Goal: Entertainment & Leisure: Browse casually

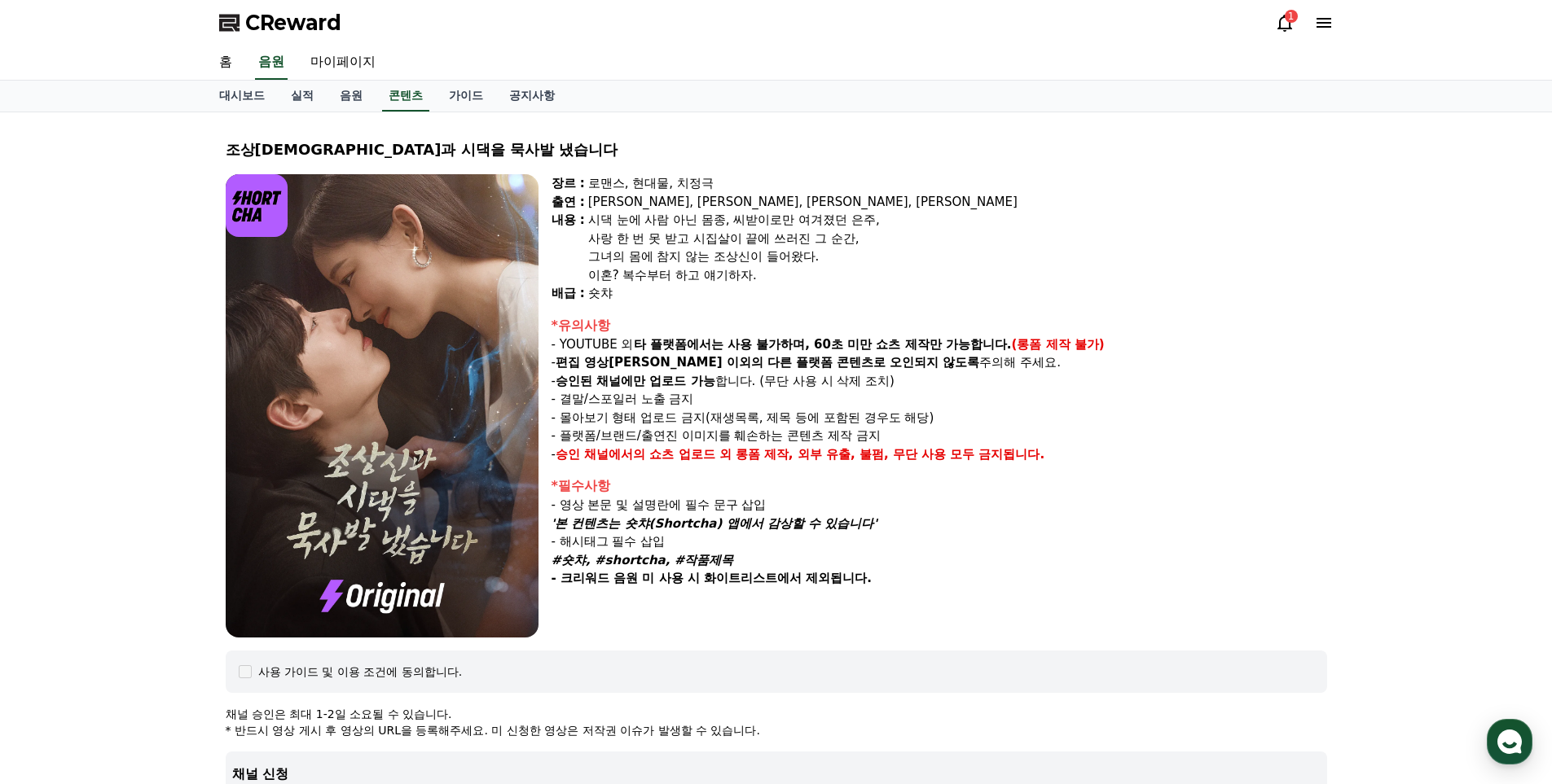
select select "**********"
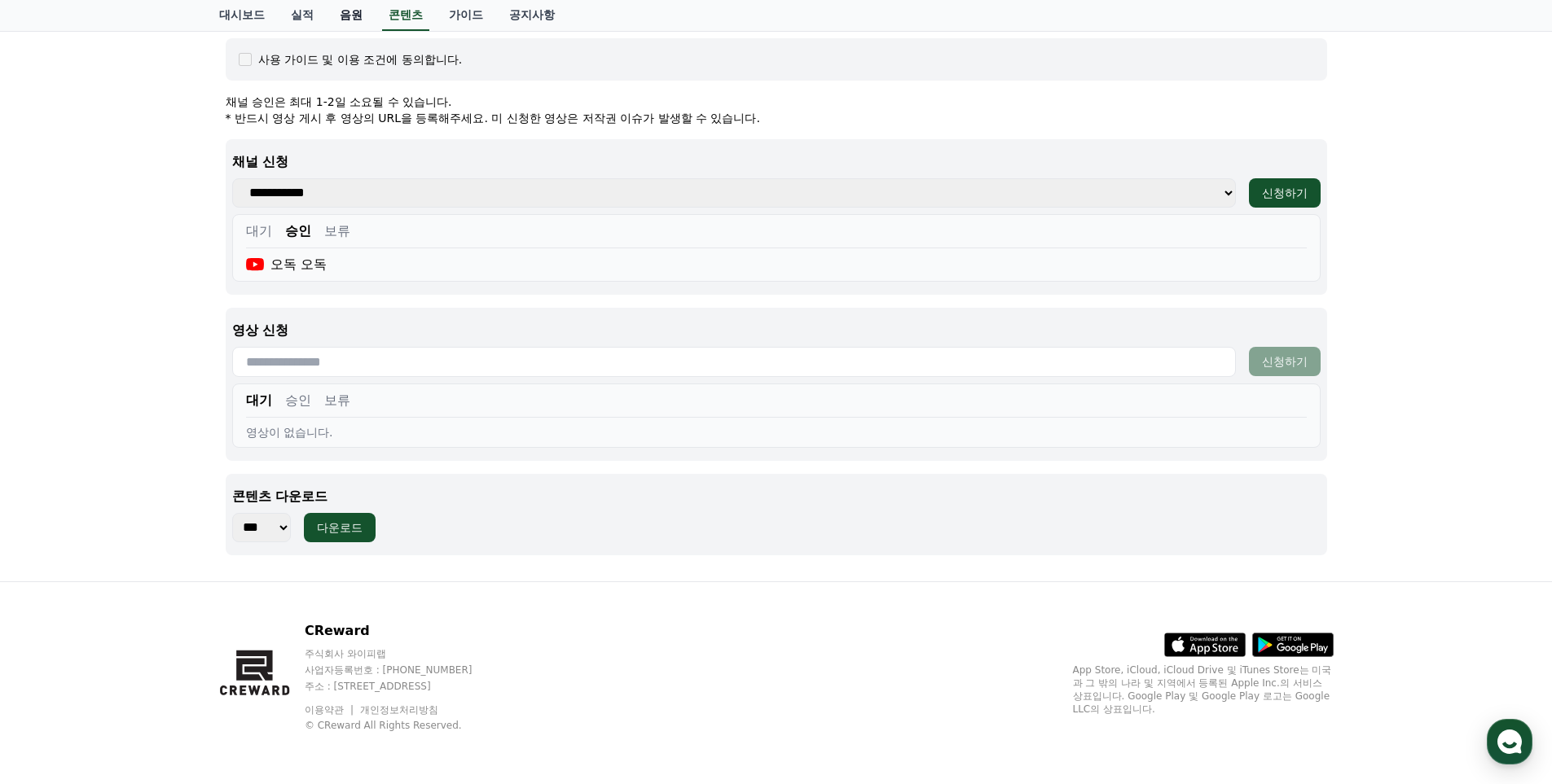
click at [340, 10] on link "음원" at bounding box center [350, 15] width 49 height 31
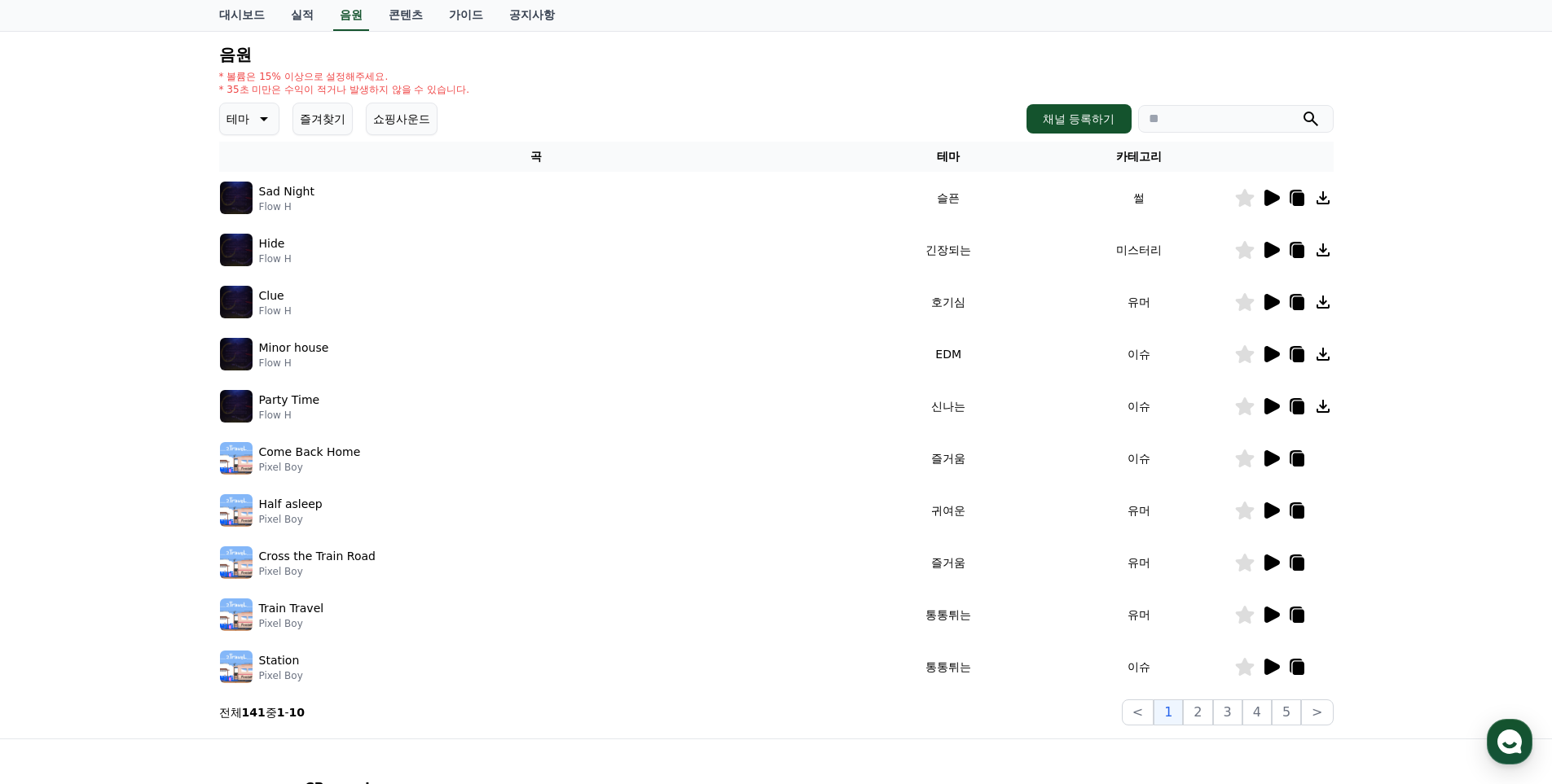
scroll to position [163, 0]
click at [1272, 248] on icon at bounding box center [1272, 248] width 15 height 16
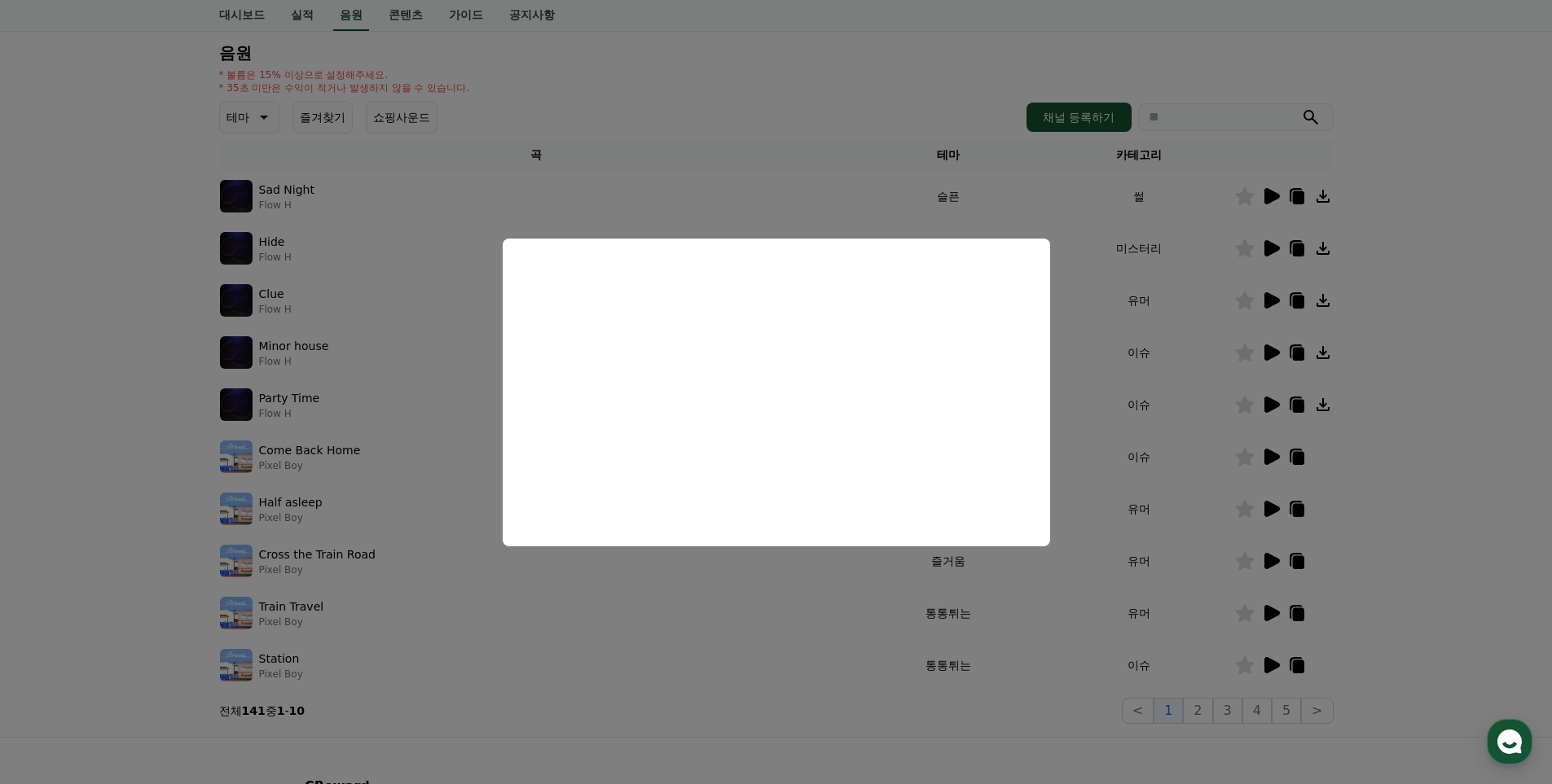
click at [832, 736] on button "close modal" at bounding box center [776, 392] width 1552 height 784
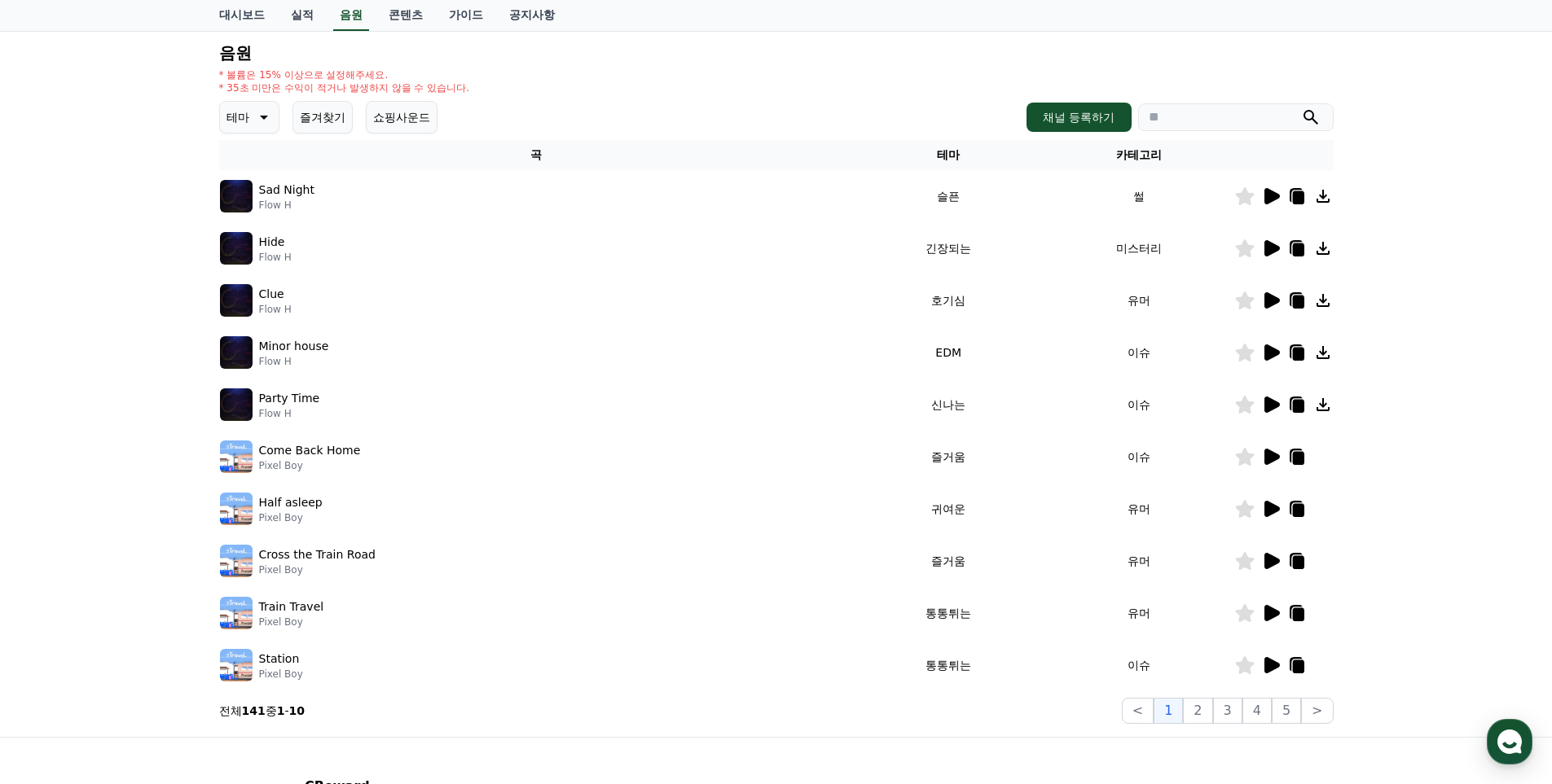
click at [1269, 349] on icon at bounding box center [1272, 352] width 15 height 16
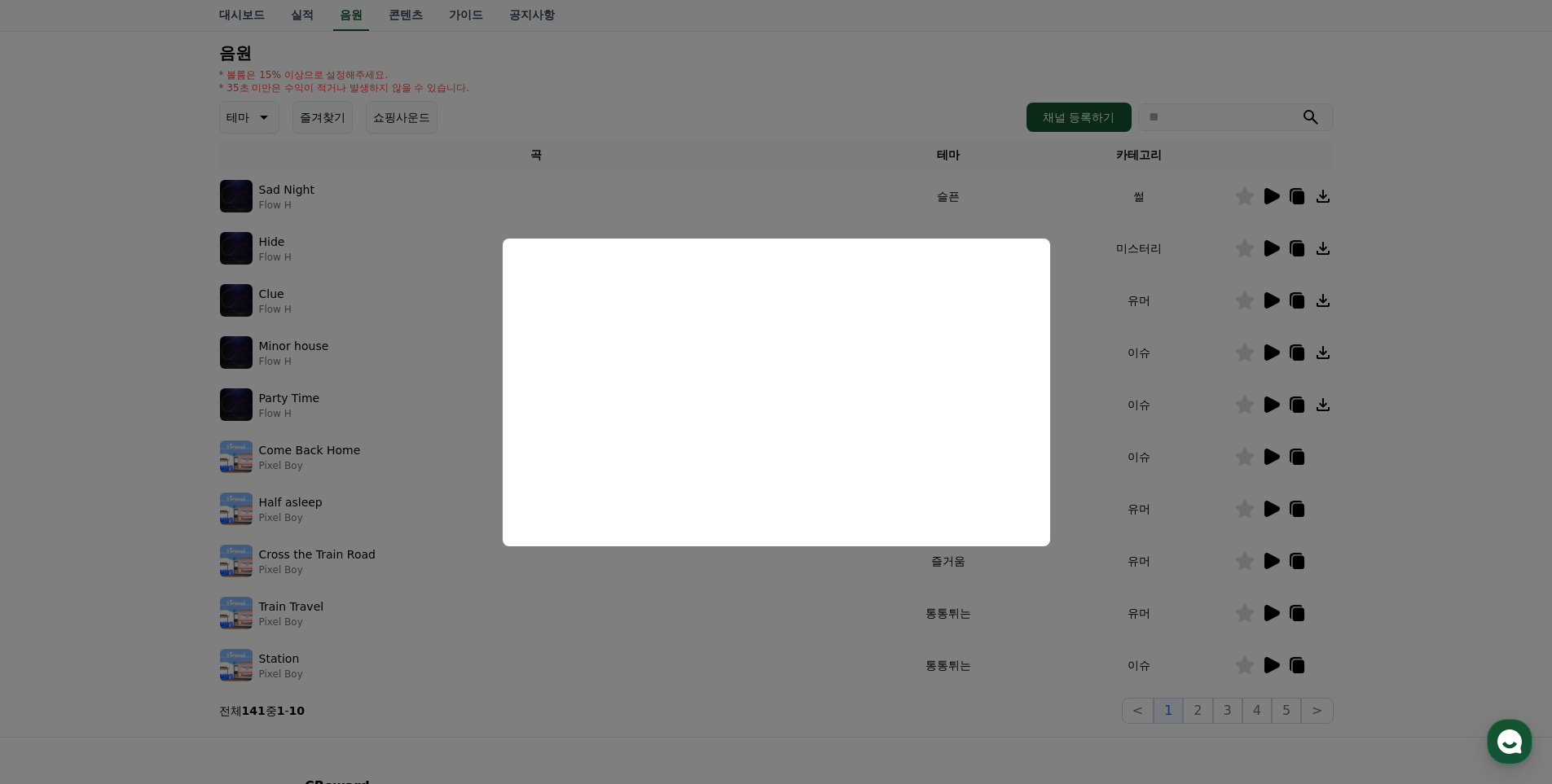
drag, startPoint x: 774, startPoint y: 705, endPoint x: 802, endPoint y: 712, distance: 28.9
click at [775, 706] on button "close modal" at bounding box center [776, 392] width 1552 height 784
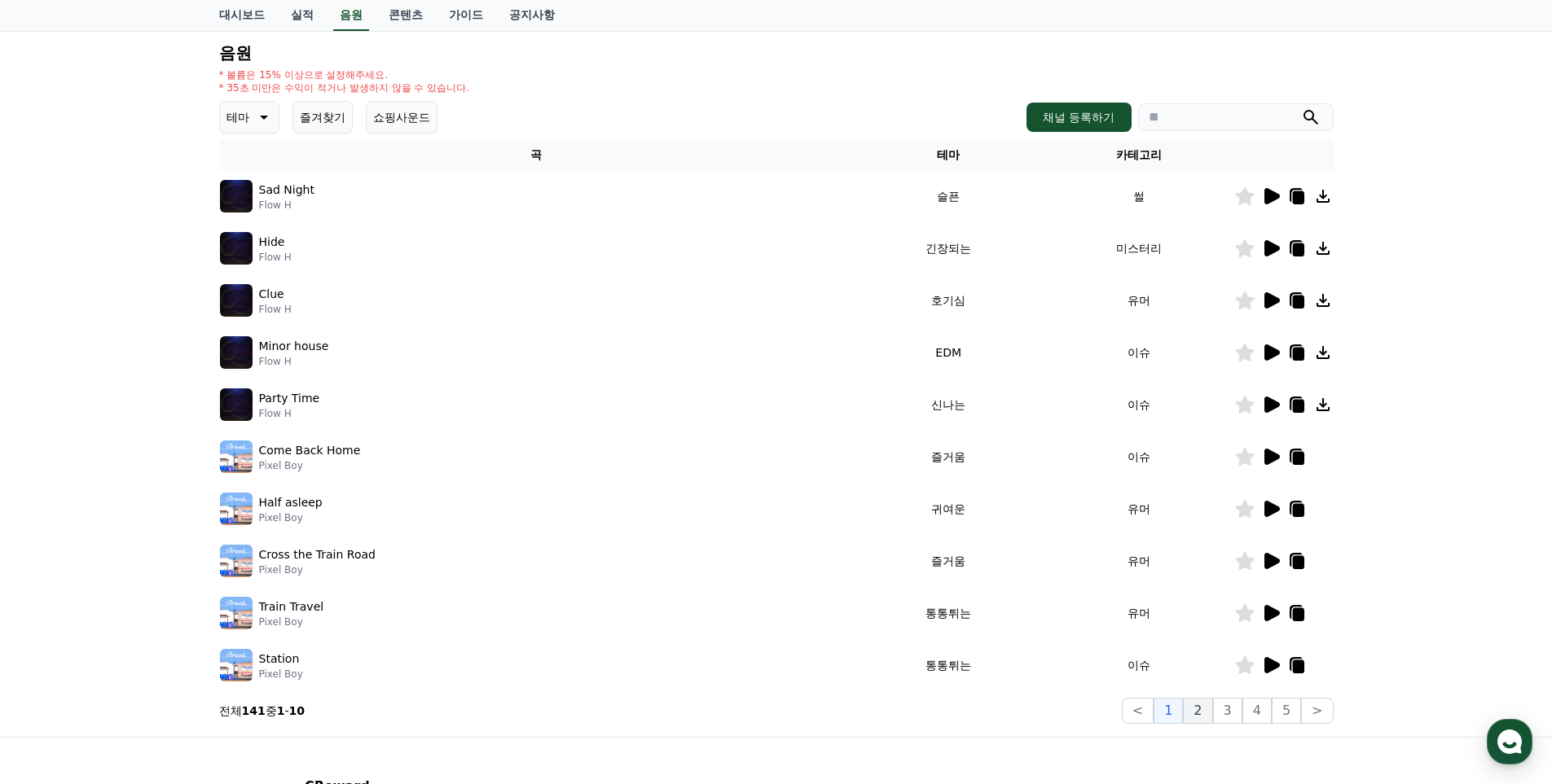
click at [1207, 714] on button "2" at bounding box center [1197, 711] width 30 height 26
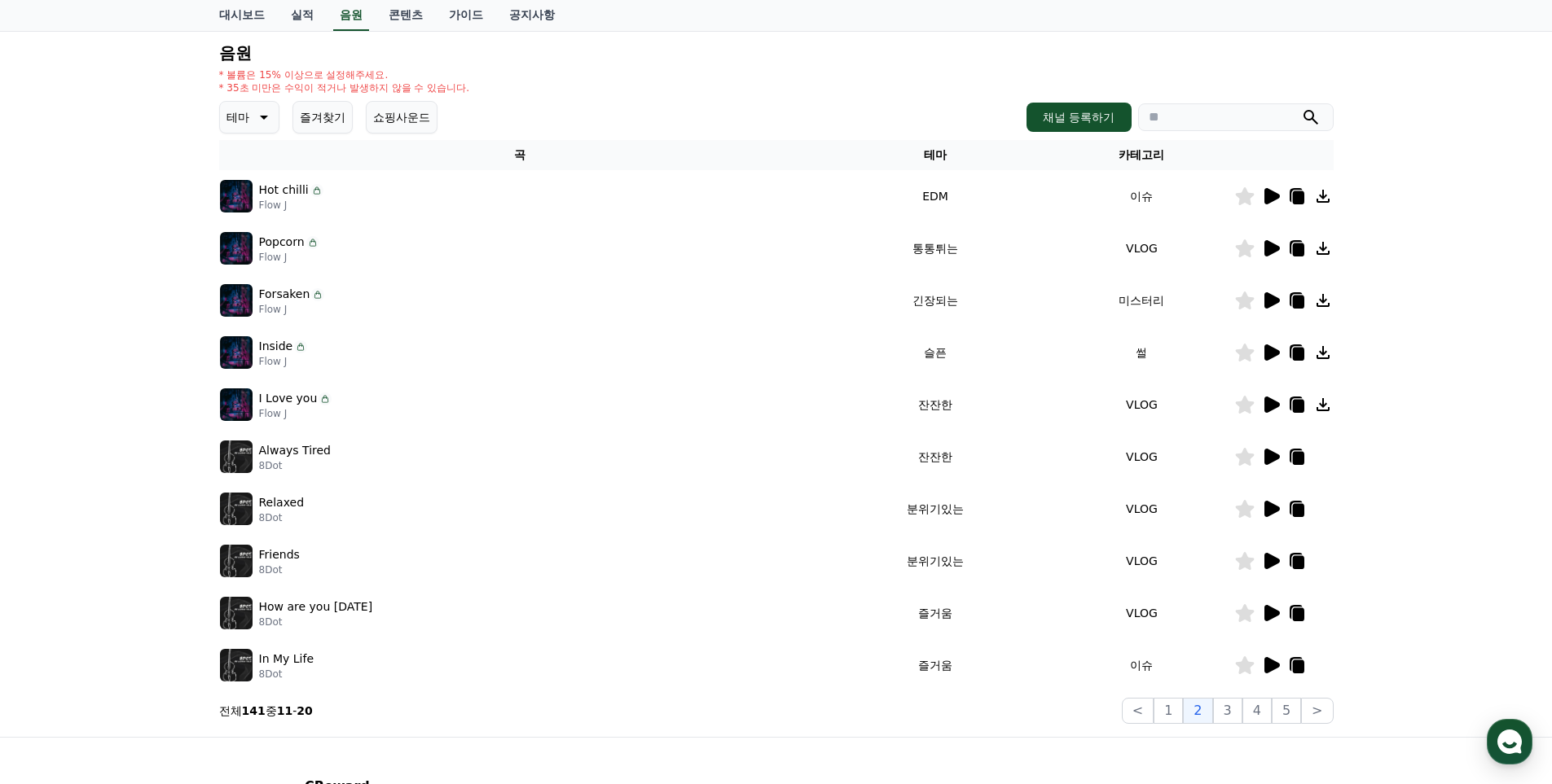
click at [1272, 198] on icon at bounding box center [1272, 196] width 15 height 16
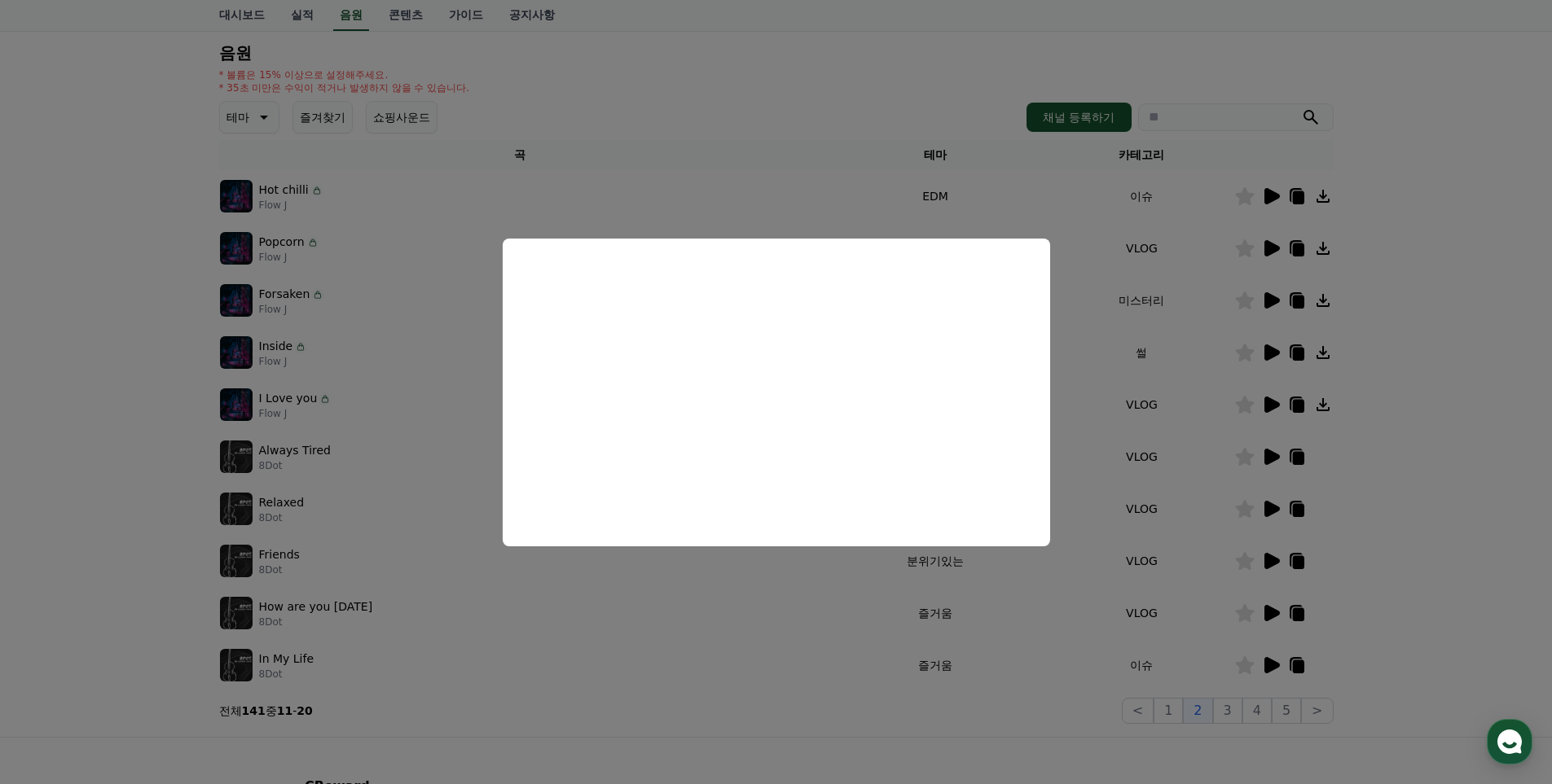
click at [745, 737] on button "close modal" at bounding box center [776, 392] width 1552 height 784
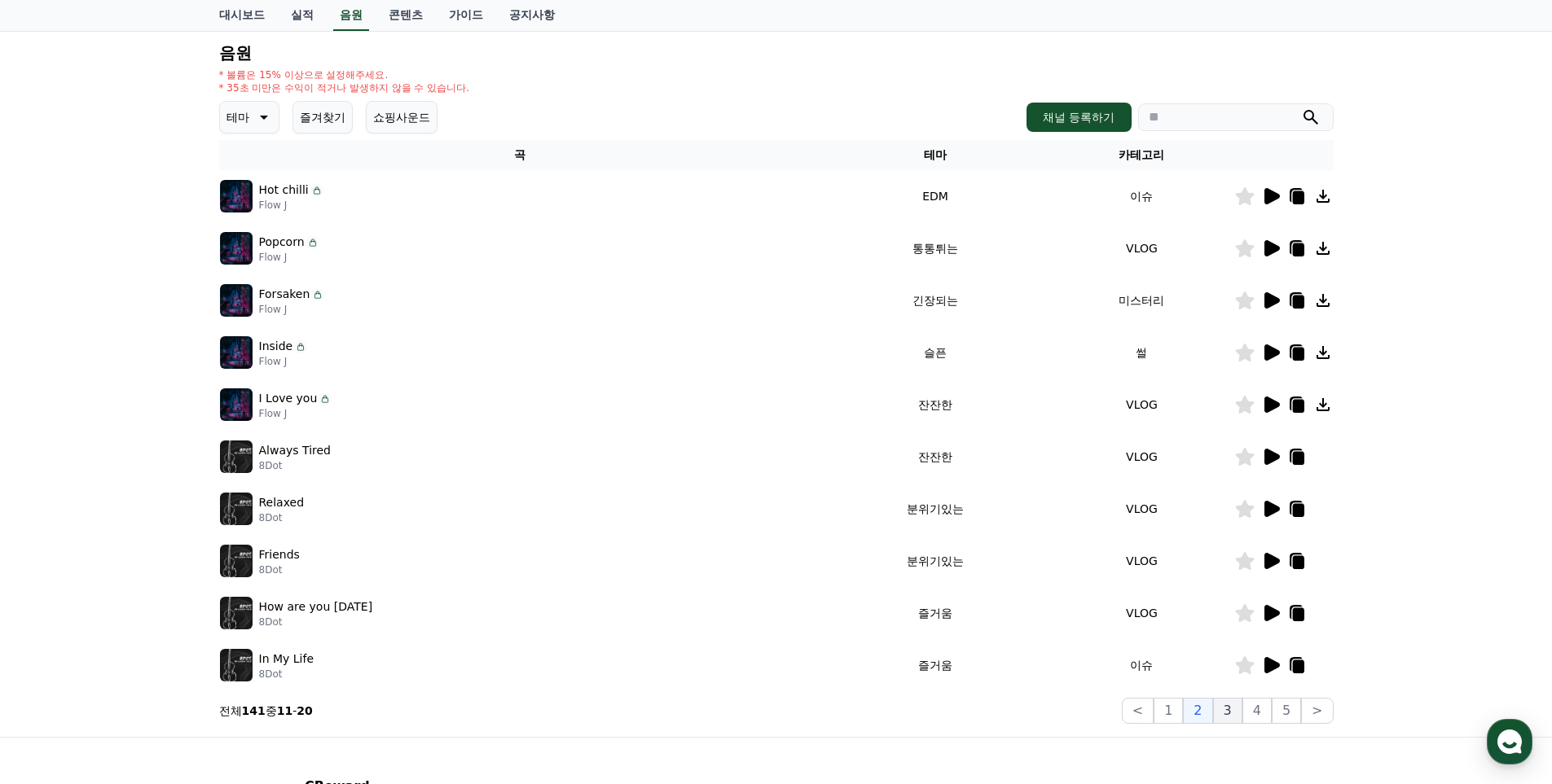
click at [1229, 710] on button "3" at bounding box center [1227, 711] width 30 height 26
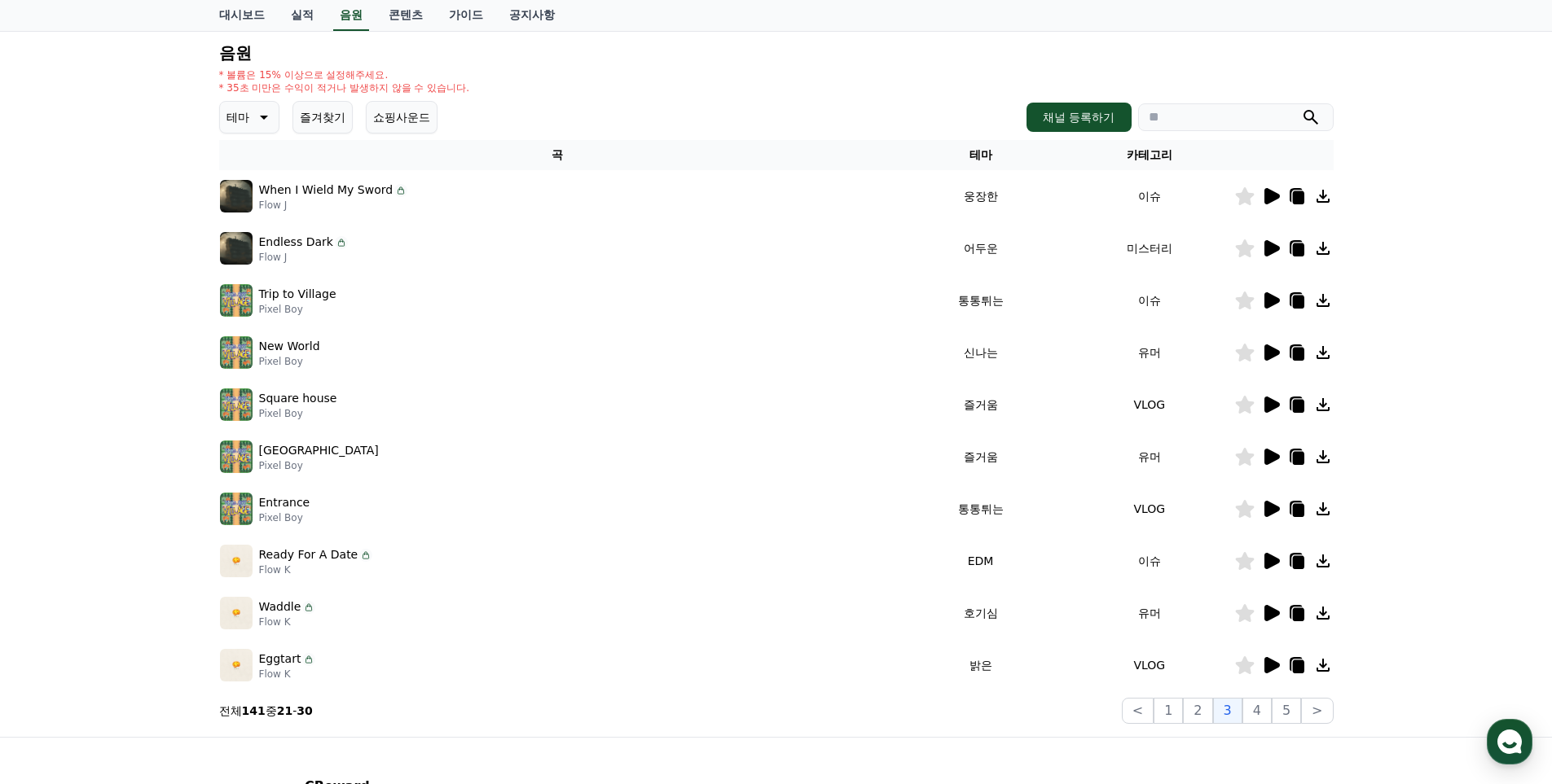
click at [1272, 194] on icon at bounding box center [1272, 196] width 15 height 16
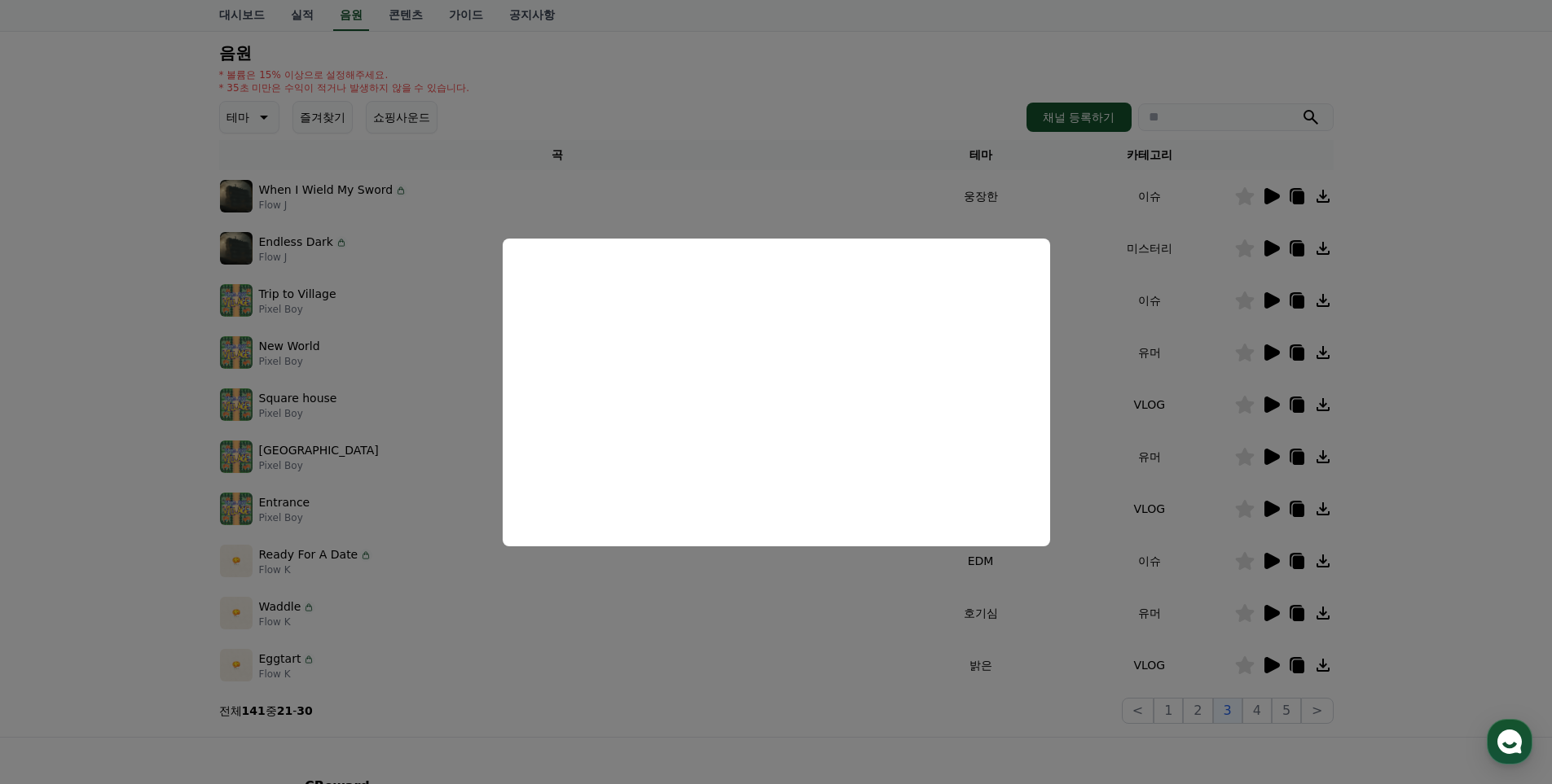
click at [854, 714] on button "close modal" at bounding box center [776, 392] width 1552 height 784
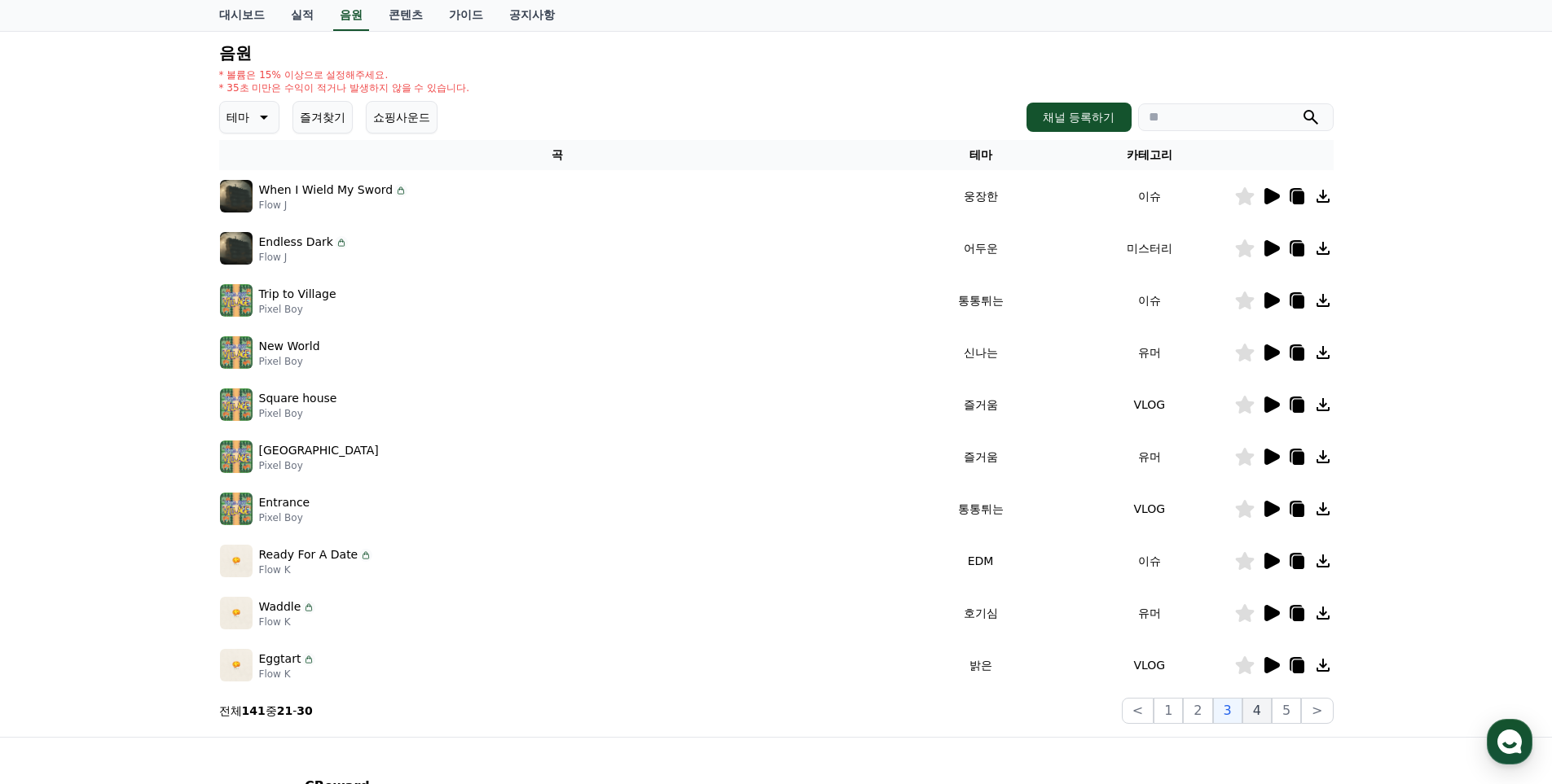
click at [1266, 711] on button "4" at bounding box center [1256, 711] width 30 height 26
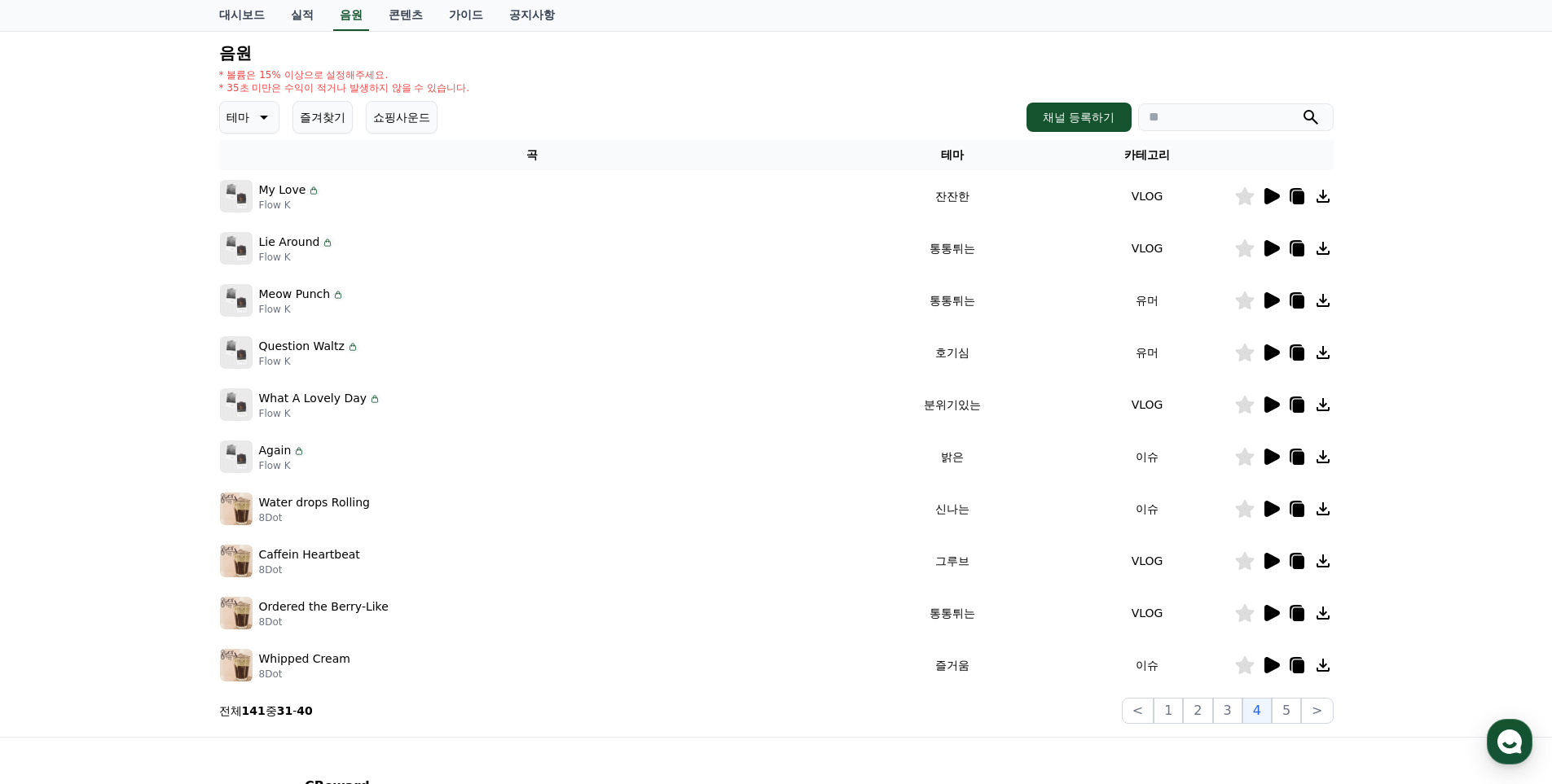
click at [1269, 406] on icon at bounding box center [1272, 405] width 15 height 16
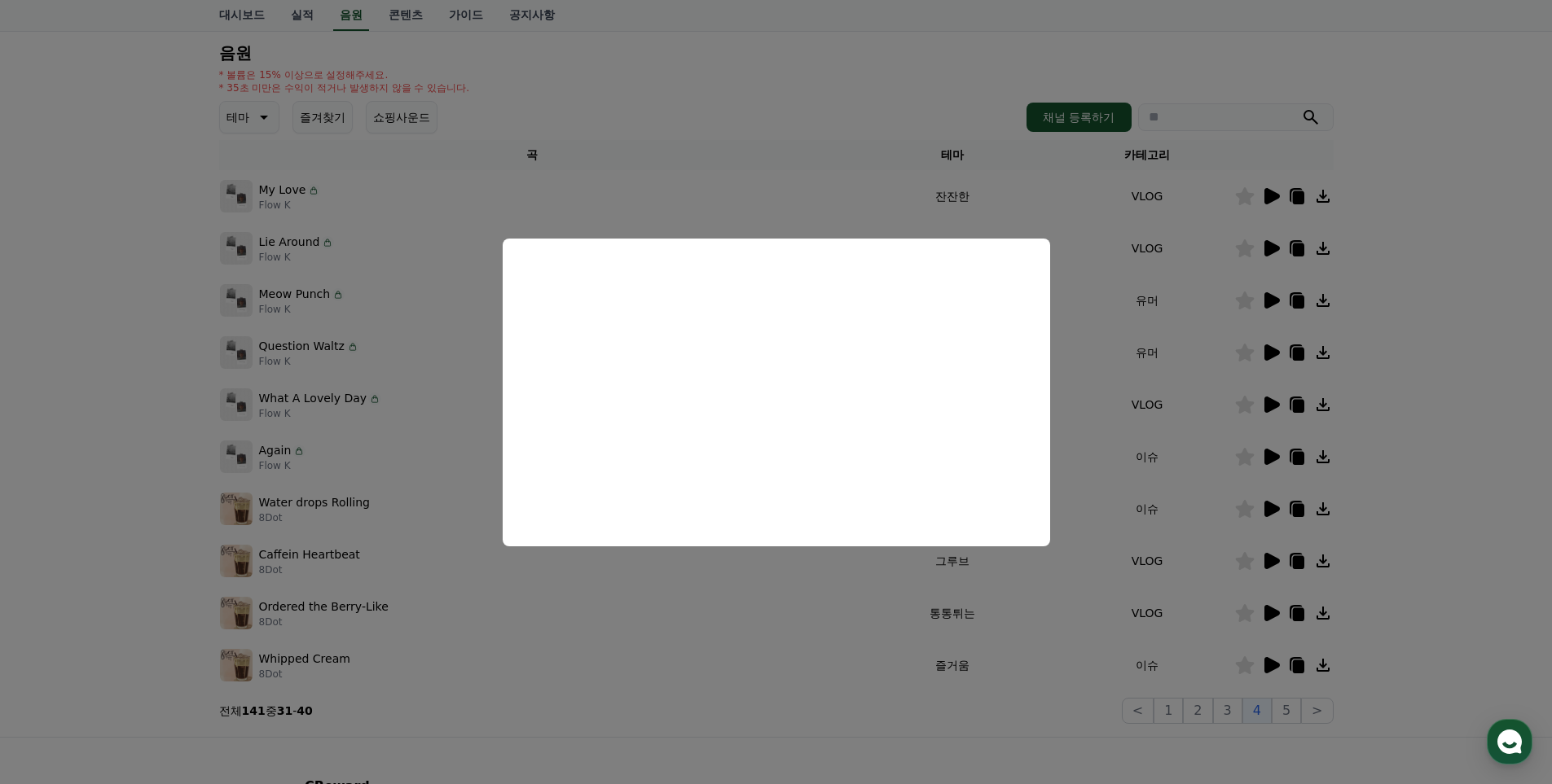
click at [859, 738] on button "close modal" at bounding box center [776, 392] width 1552 height 784
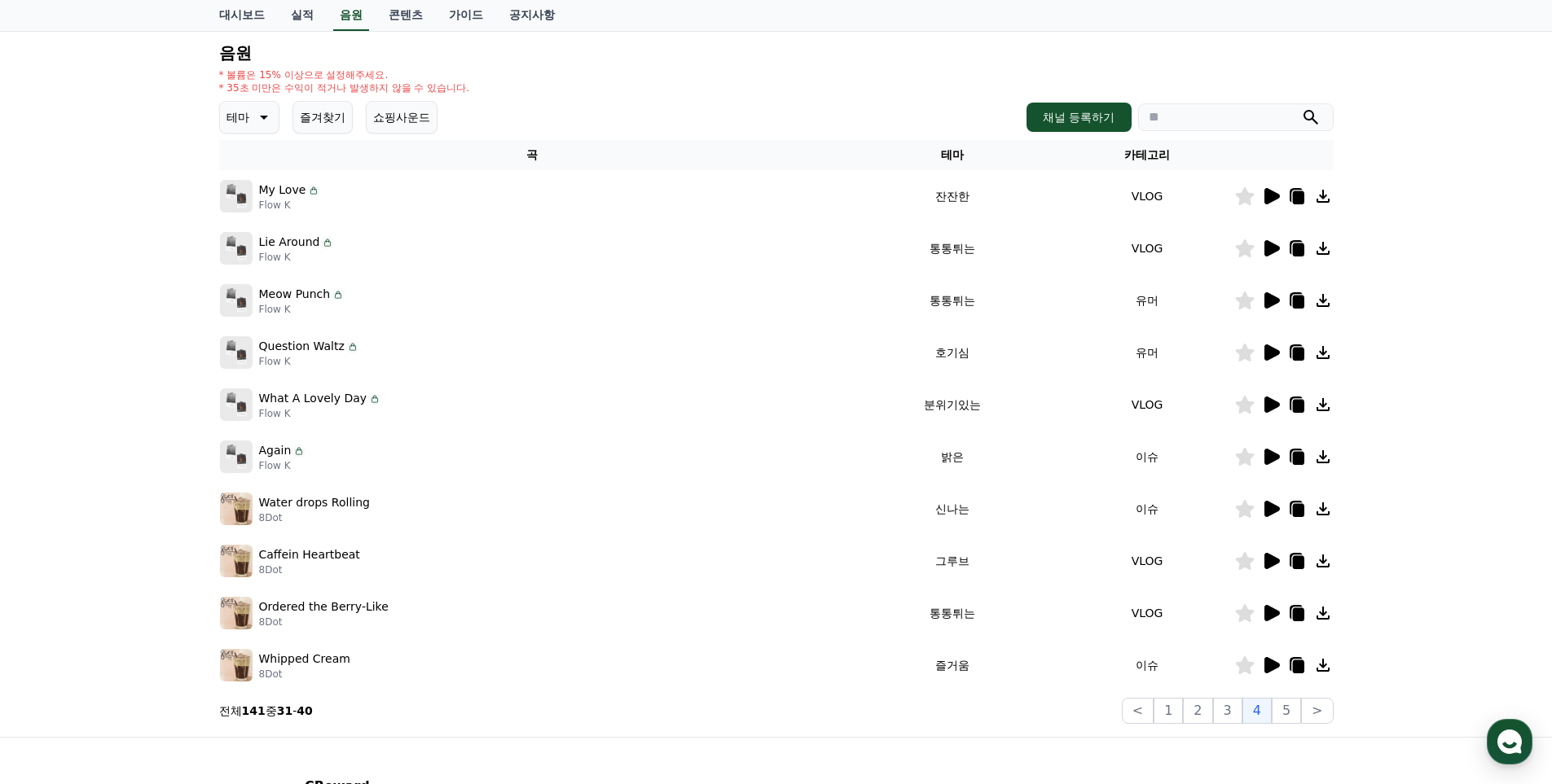
click at [1272, 565] on icon at bounding box center [1272, 561] width 15 height 16
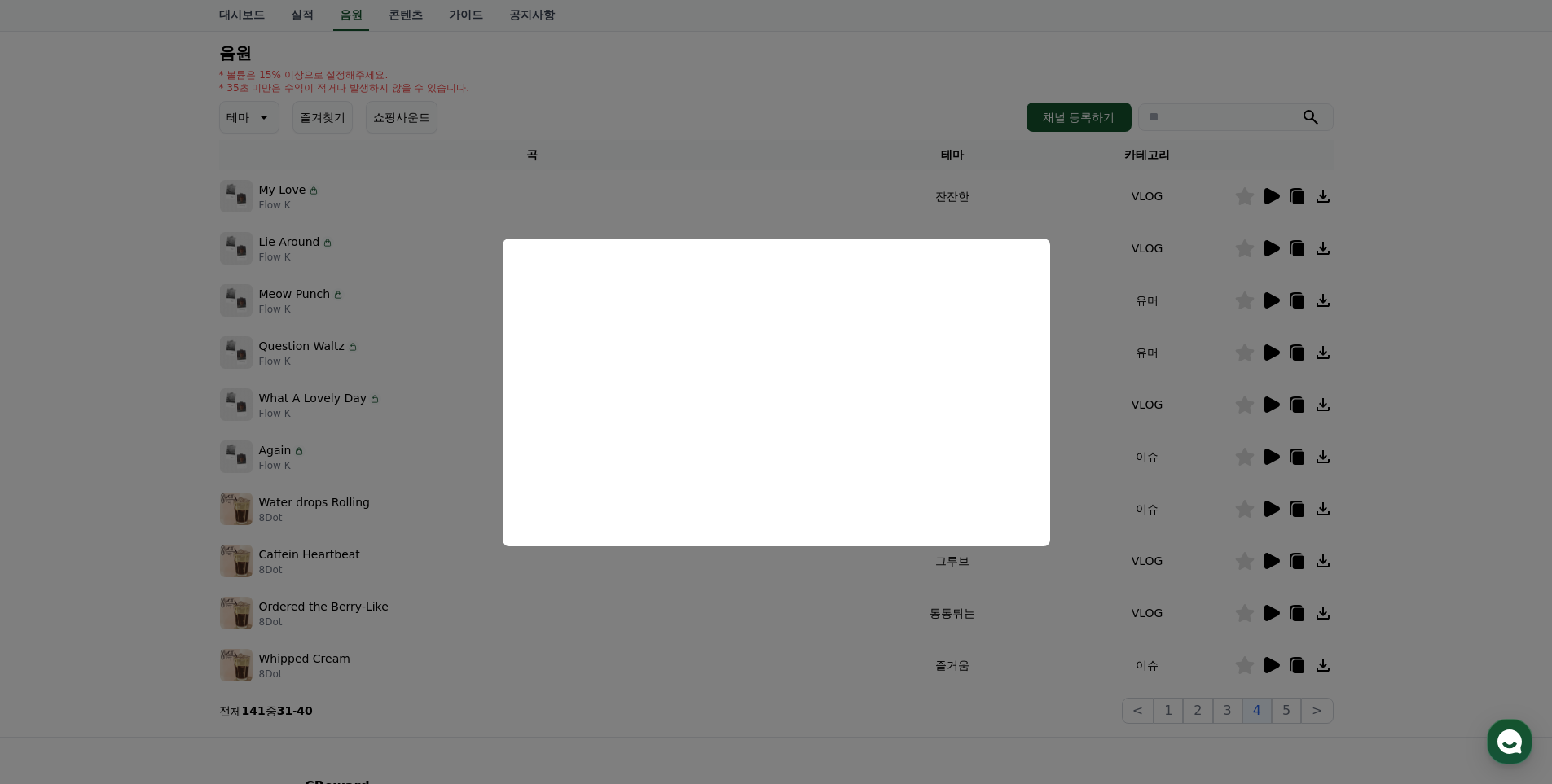
click at [836, 736] on button "close modal" at bounding box center [776, 392] width 1552 height 784
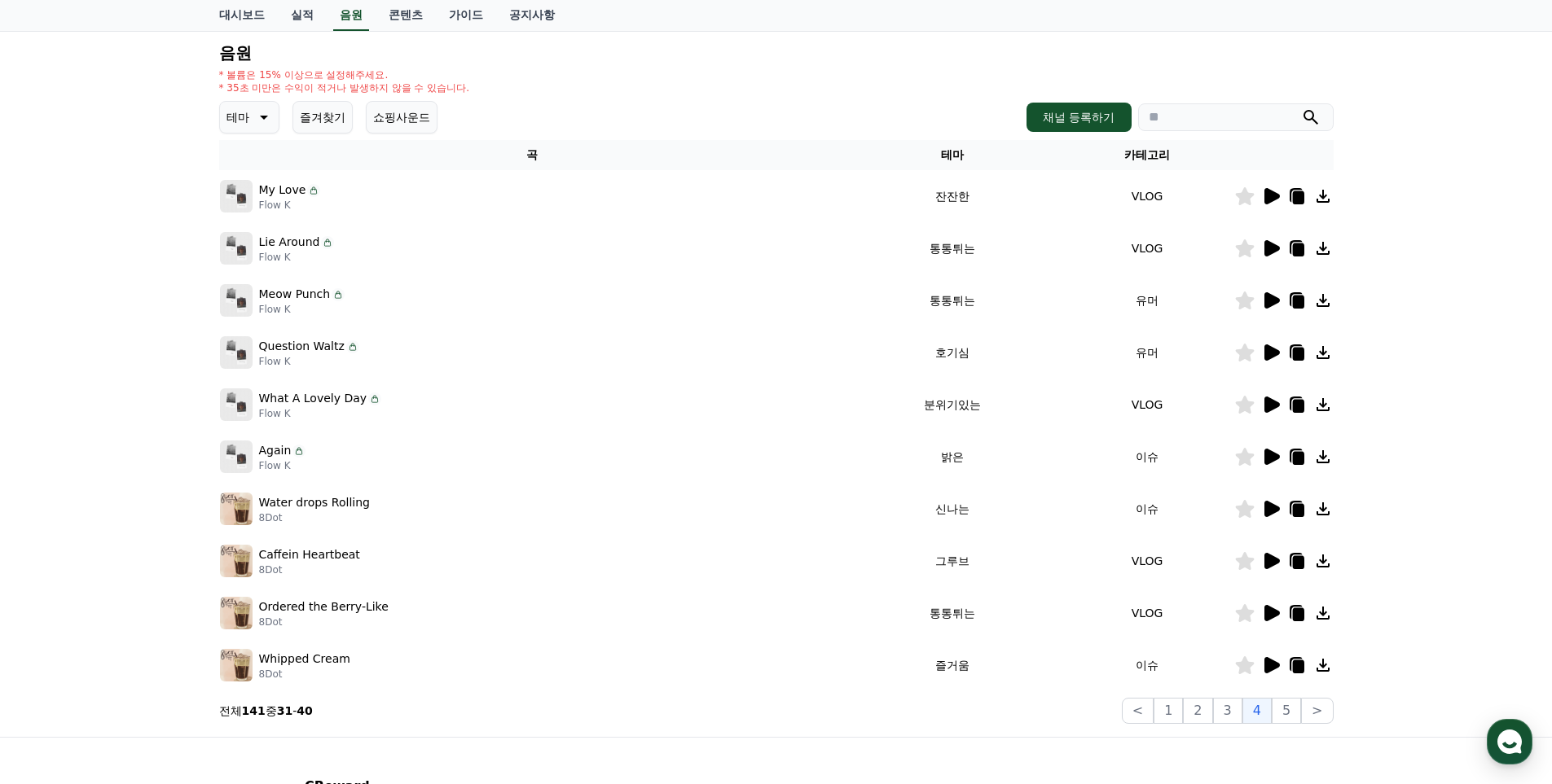
click at [1268, 194] on icon at bounding box center [1272, 196] width 15 height 16
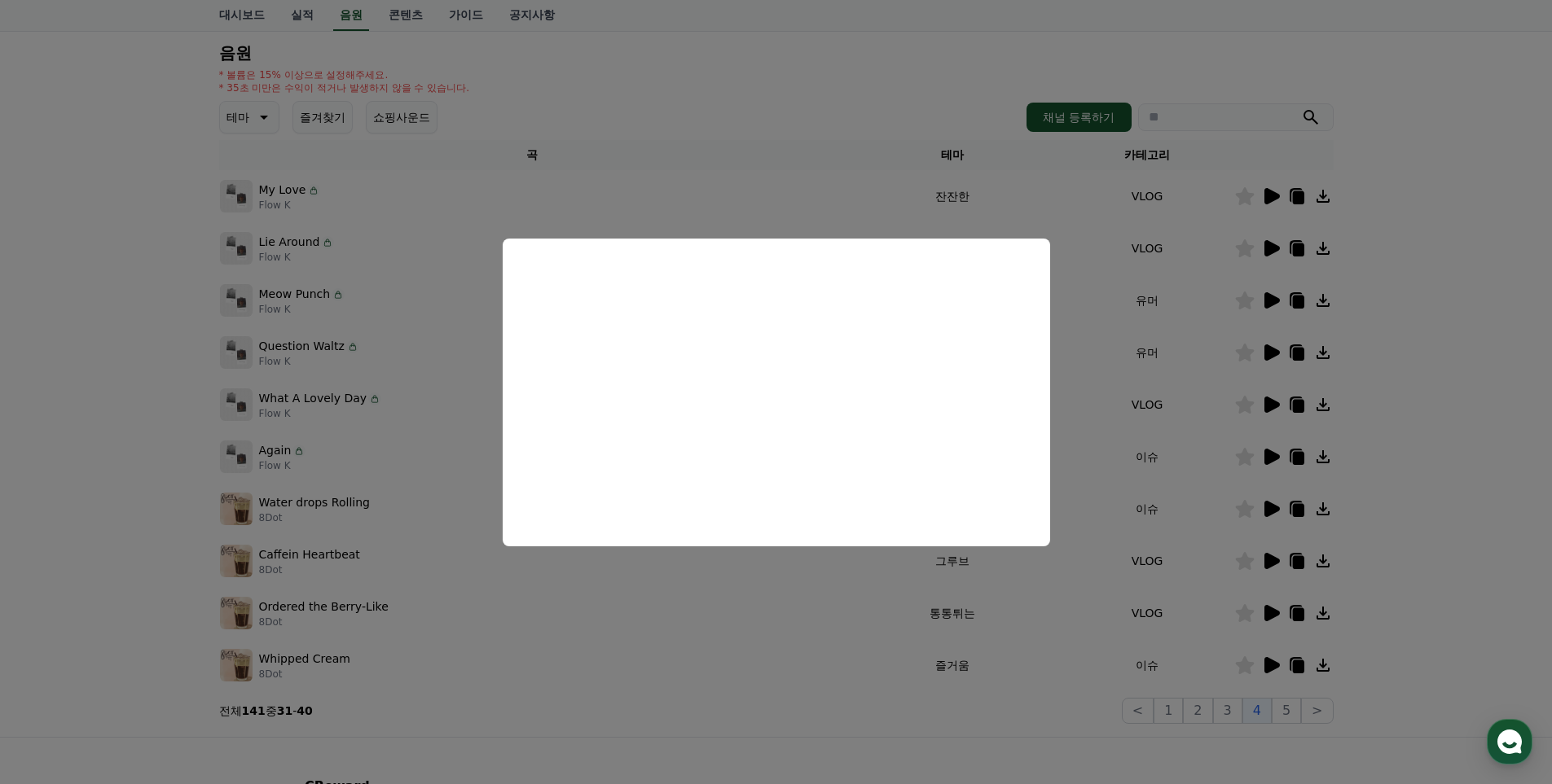
drag, startPoint x: 803, startPoint y: 729, endPoint x: 812, endPoint y: 729, distance: 9.0
click at [806, 729] on button "close modal" at bounding box center [776, 392] width 1552 height 784
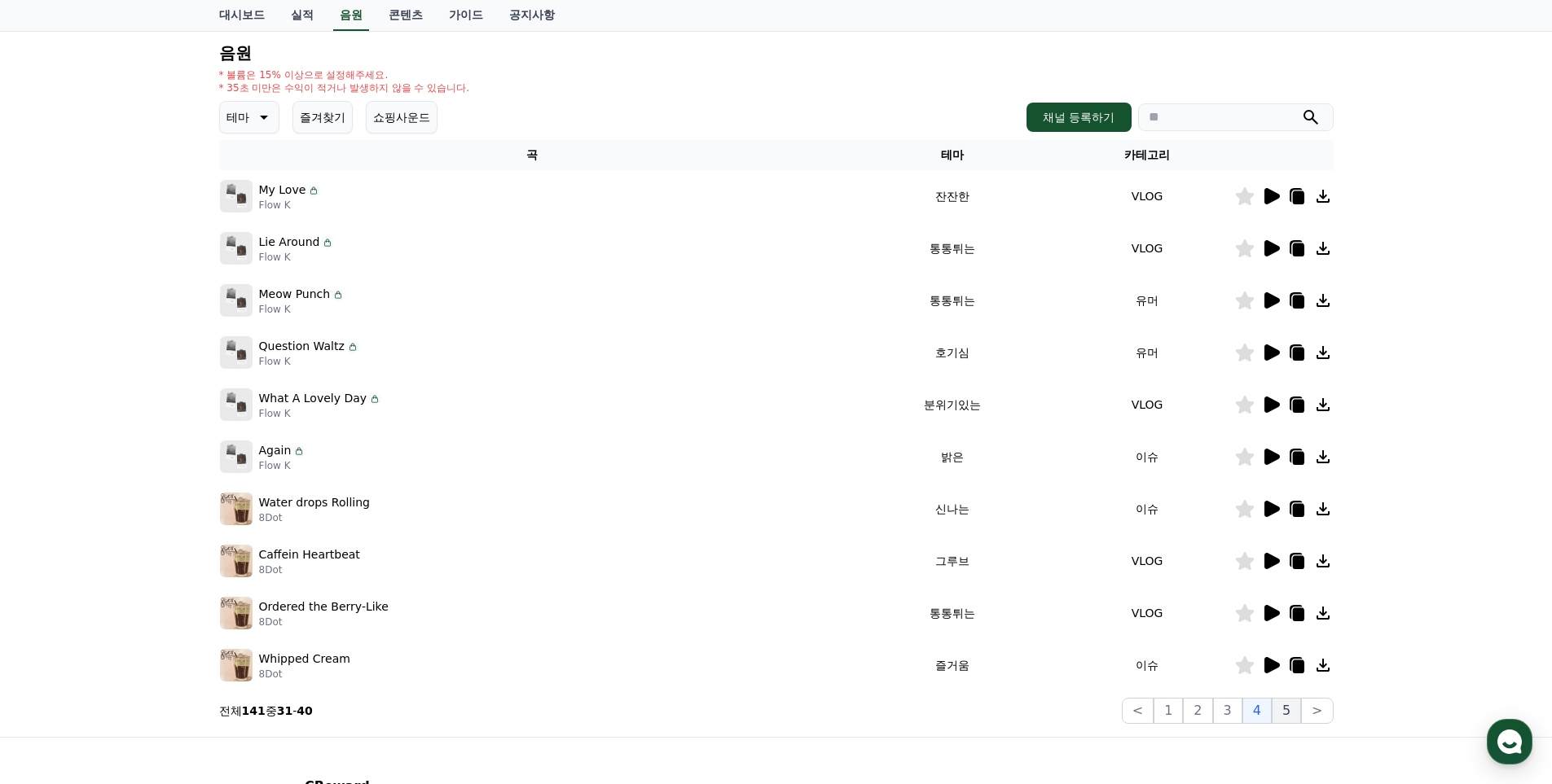
click at [1288, 716] on button "5" at bounding box center [1286, 711] width 30 height 26
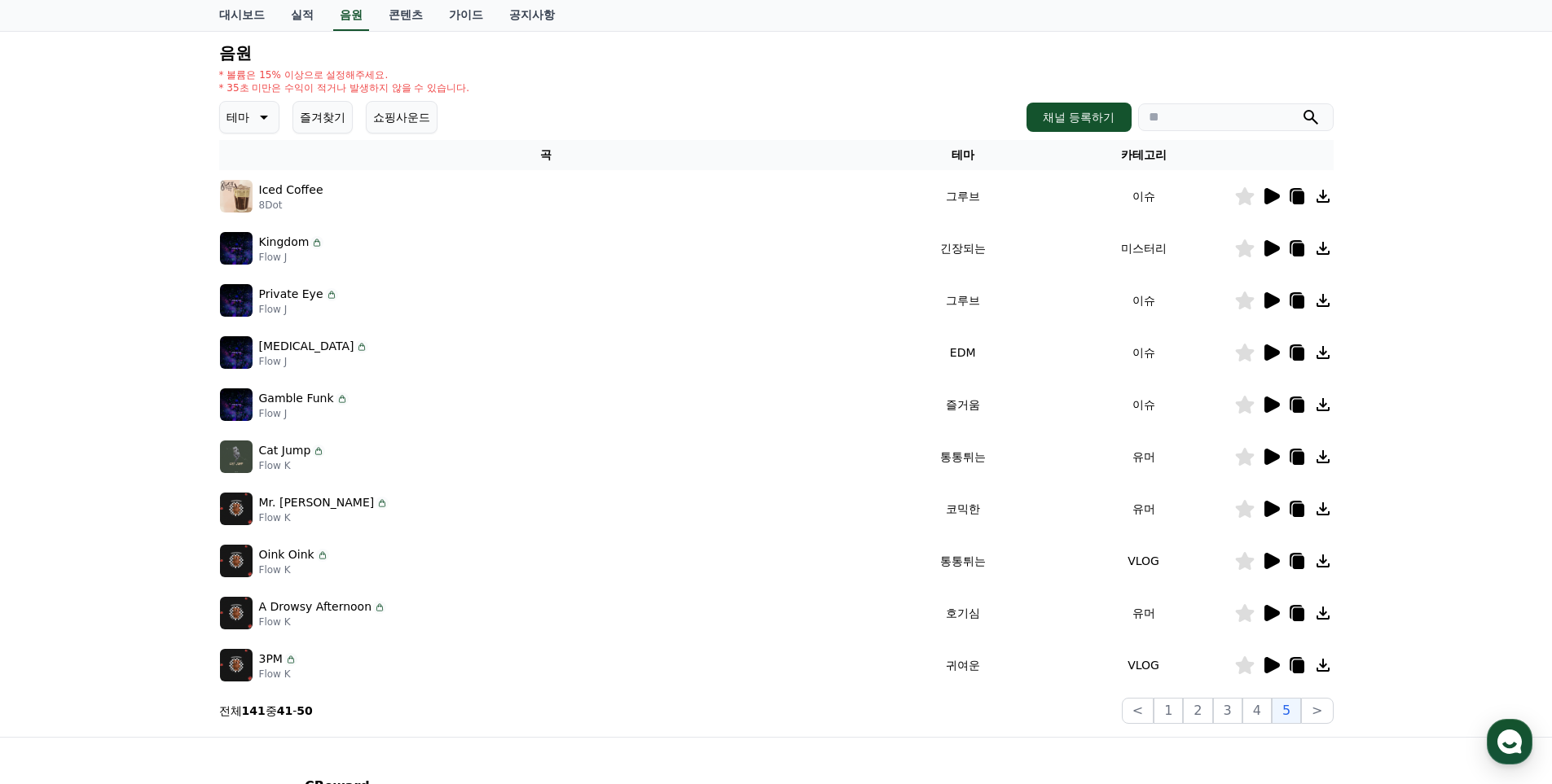
click at [1268, 353] on icon at bounding box center [1272, 352] width 15 height 16
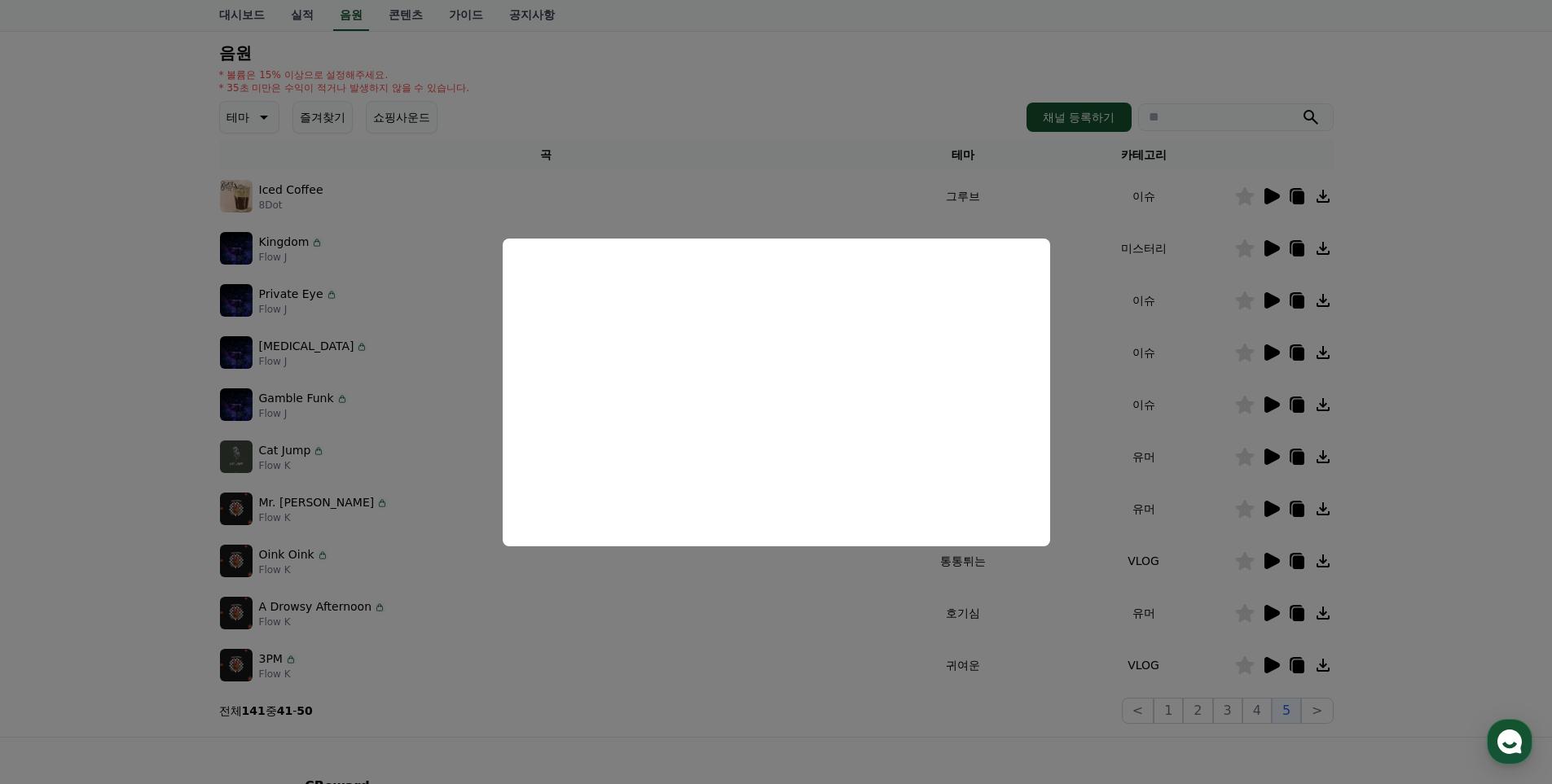
click at [807, 727] on button "close modal" at bounding box center [776, 392] width 1552 height 784
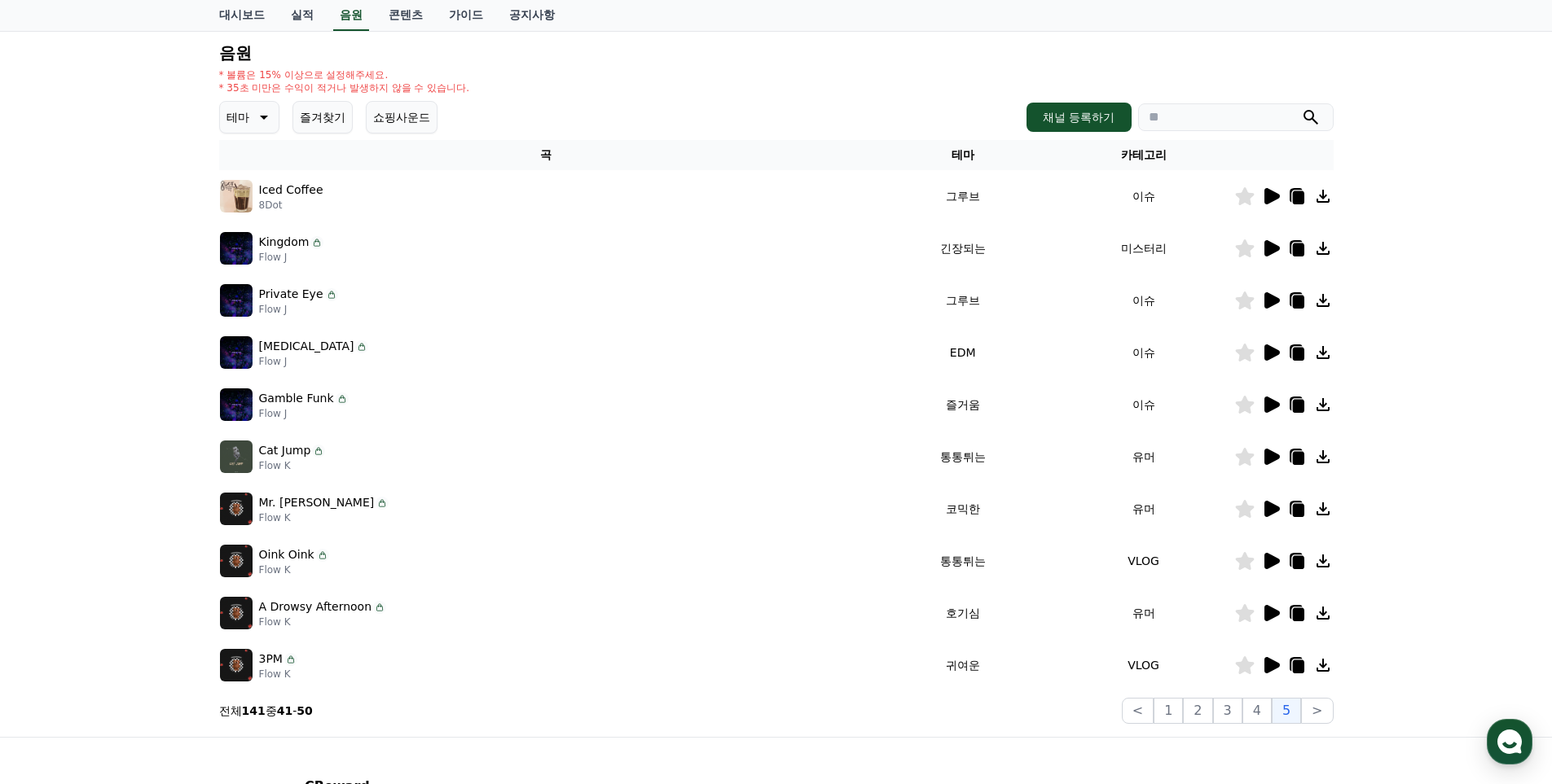
click at [1274, 504] on icon at bounding box center [1271, 509] width 20 height 20
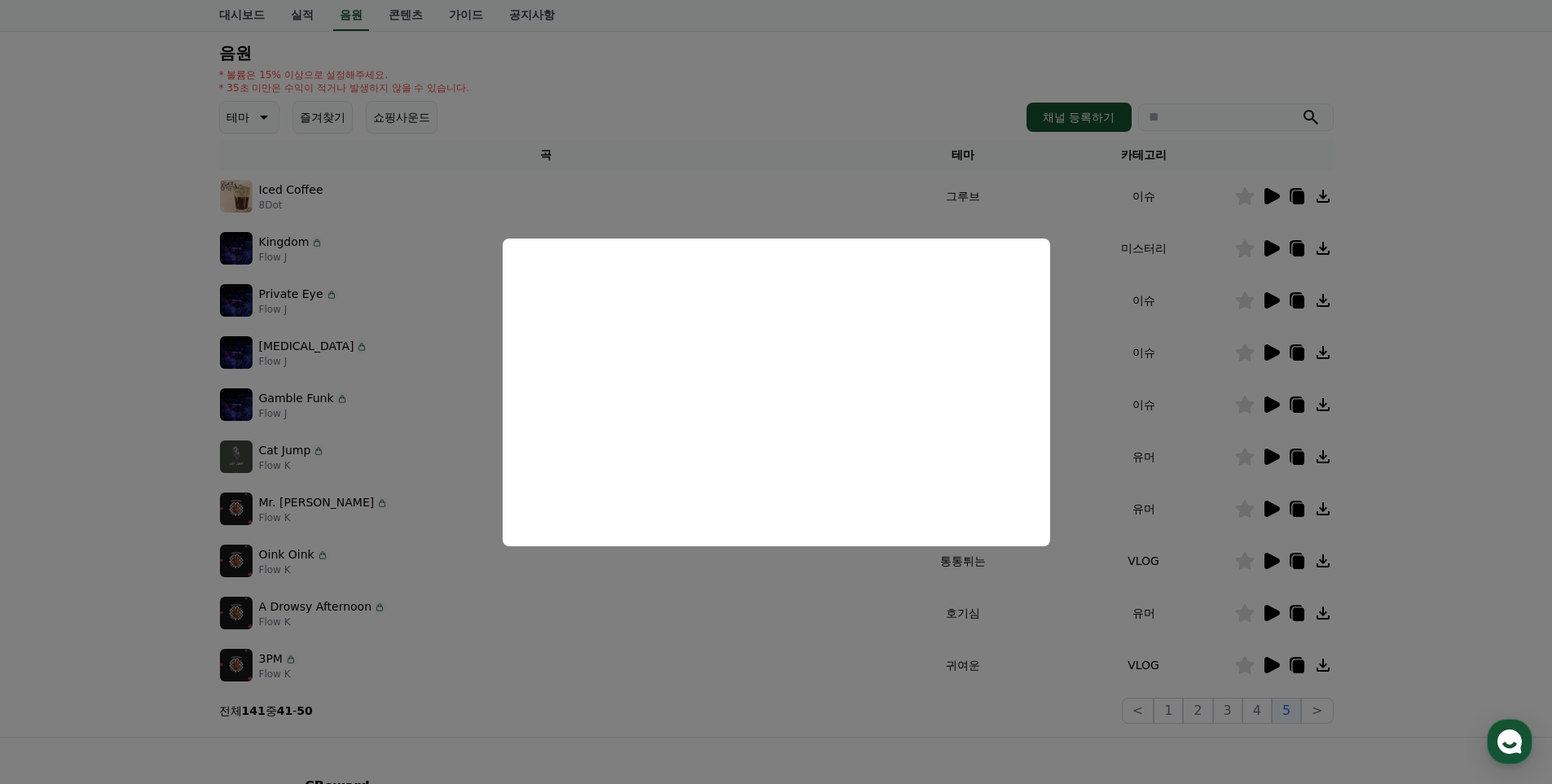
drag, startPoint x: 947, startPoint y: 728, endPoint x: 956, endPoint y: 730, distance: 9.2
click at [948, 727] on button "close modal" at bounding box center [776, 392] width 1552 height 784
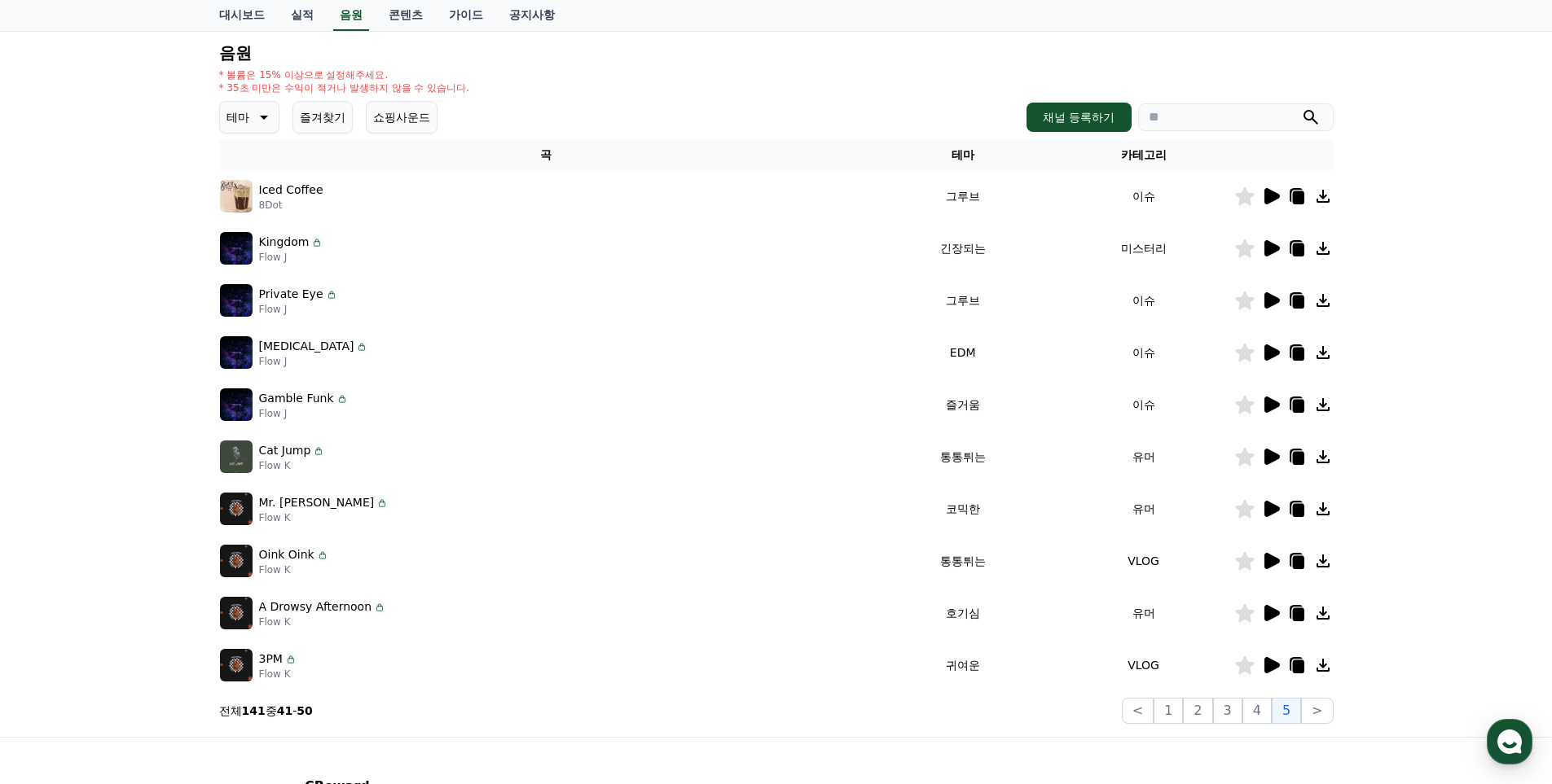
click at [1295, 511] on icon at bounding box center [1298, 511] width 12 height 13
